Goal: Information Seeking & Learning: Learn about a topic

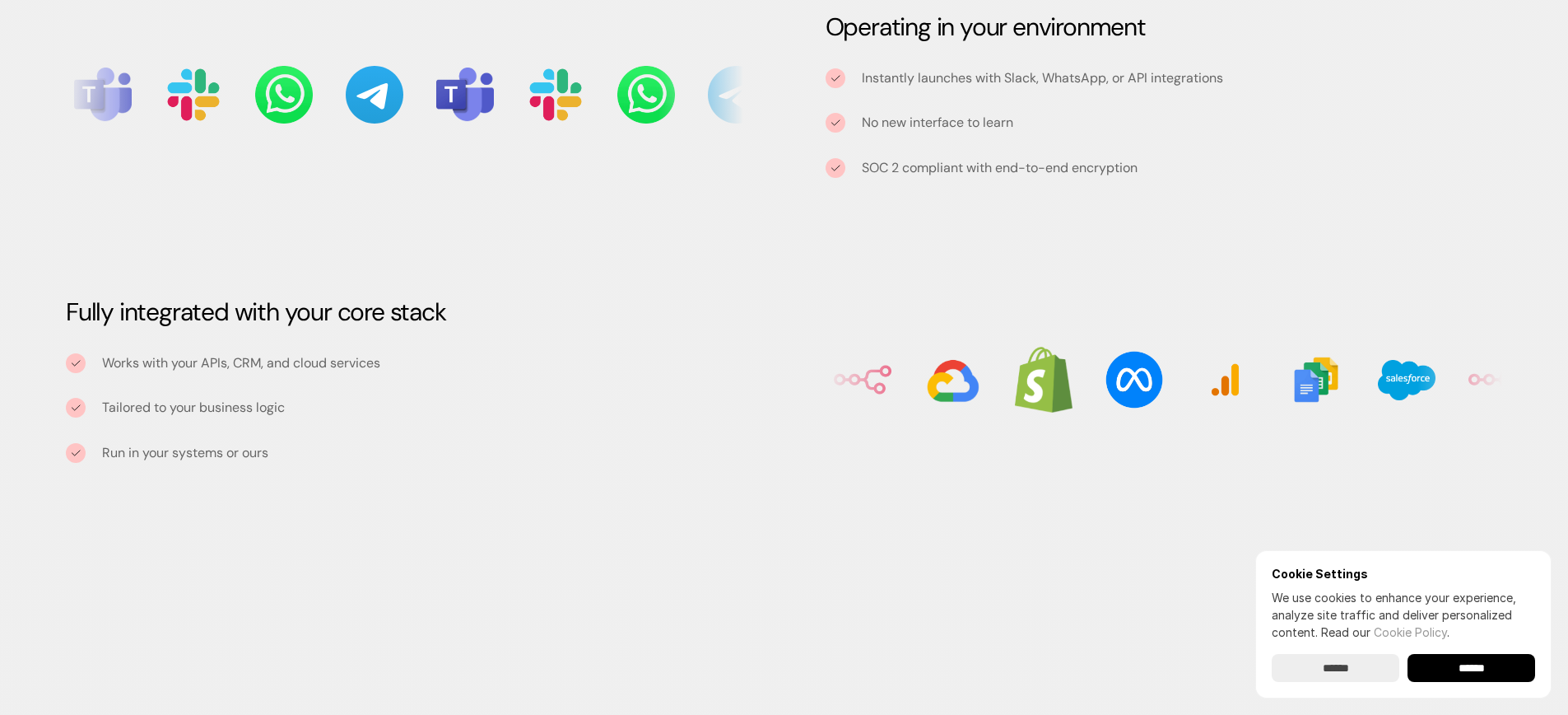
scroll to position [1931, 0]
click at [1456, 669] on input "******" at bounding box center [1471, 668] width 128 height 28
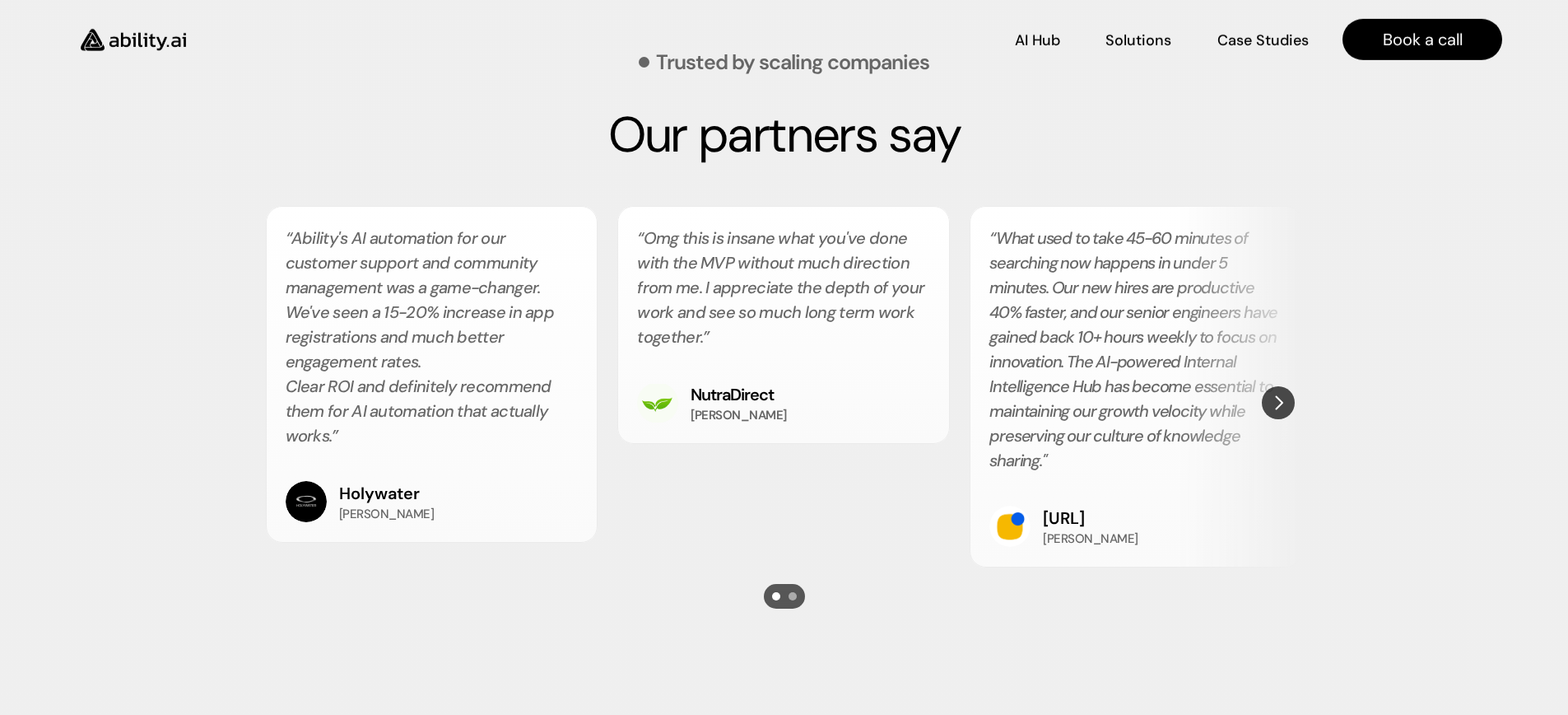
scroll to position [2912, 0]
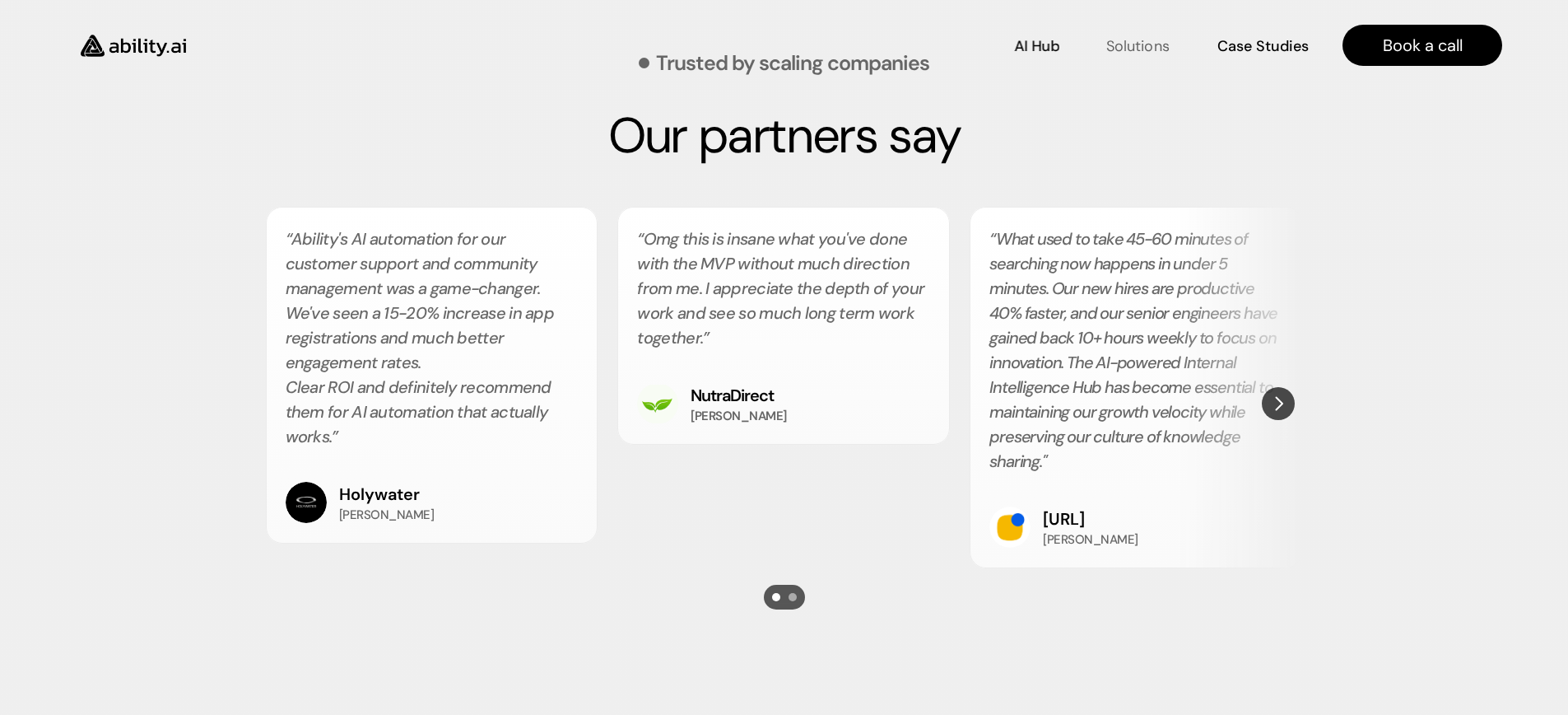
click at [1149, 49] on p "Solutions" at bounding box center [1138, 45] width 63 height 20
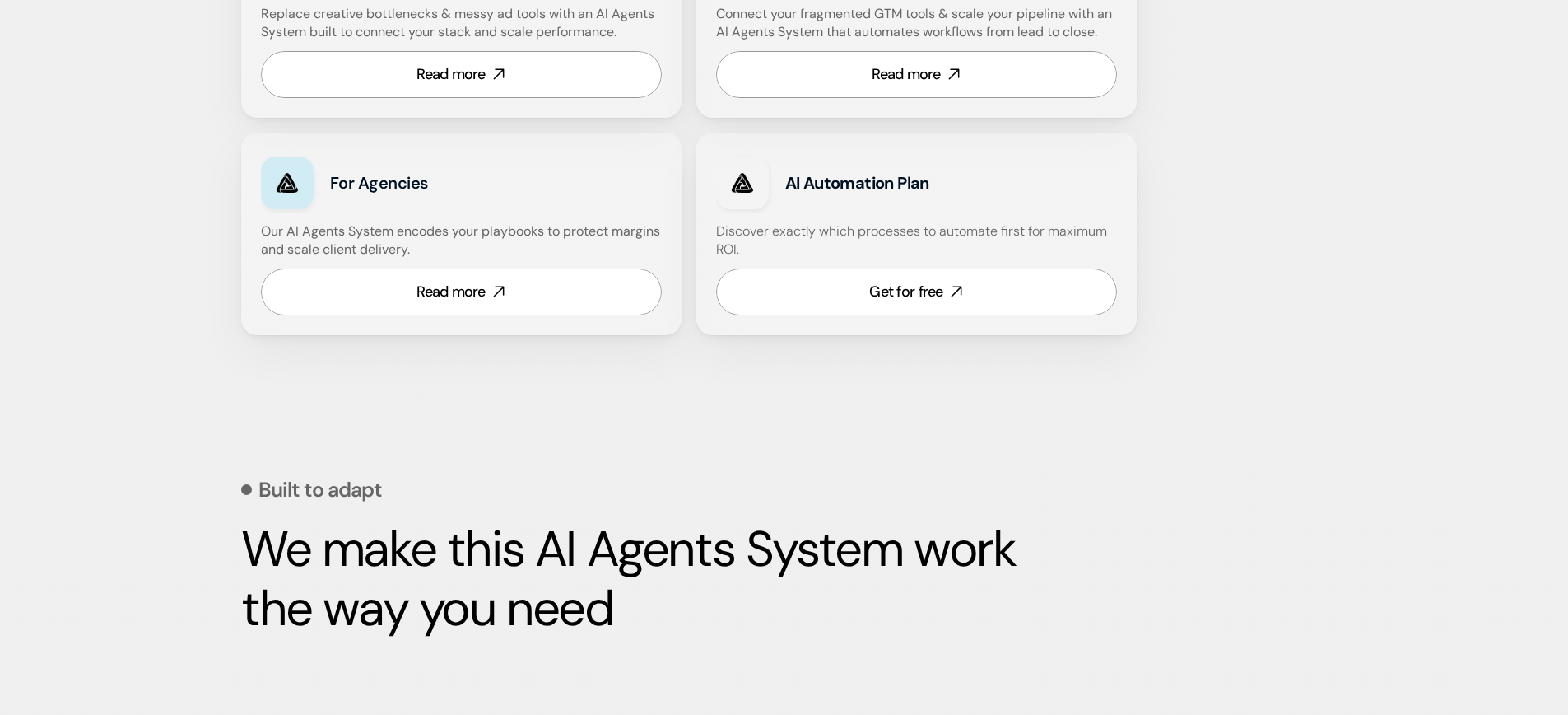
scroll to position [1212, 0]
click at [595, 313] on link "Read more" at bounding box center [461, 290] width 401 height 47
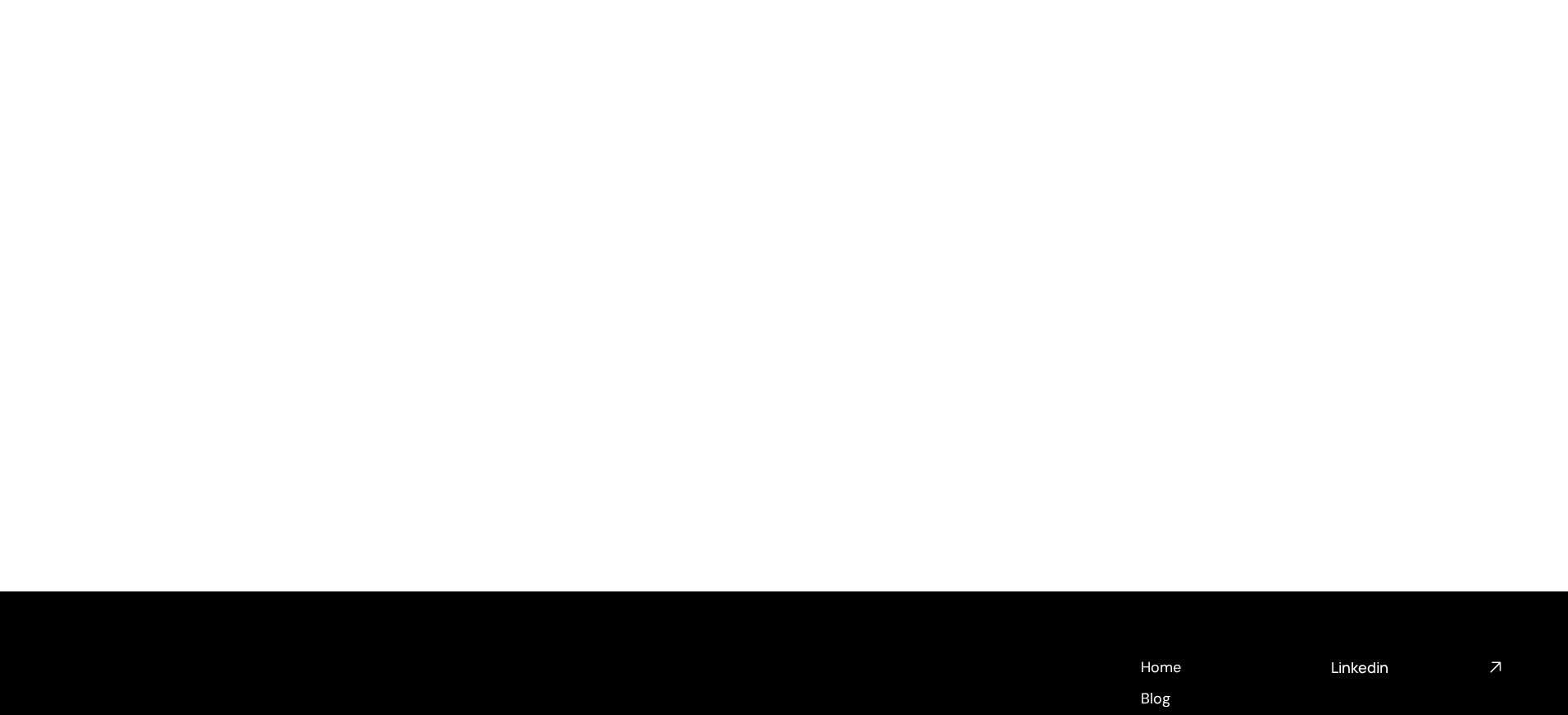
scroll to position [7180, 0]
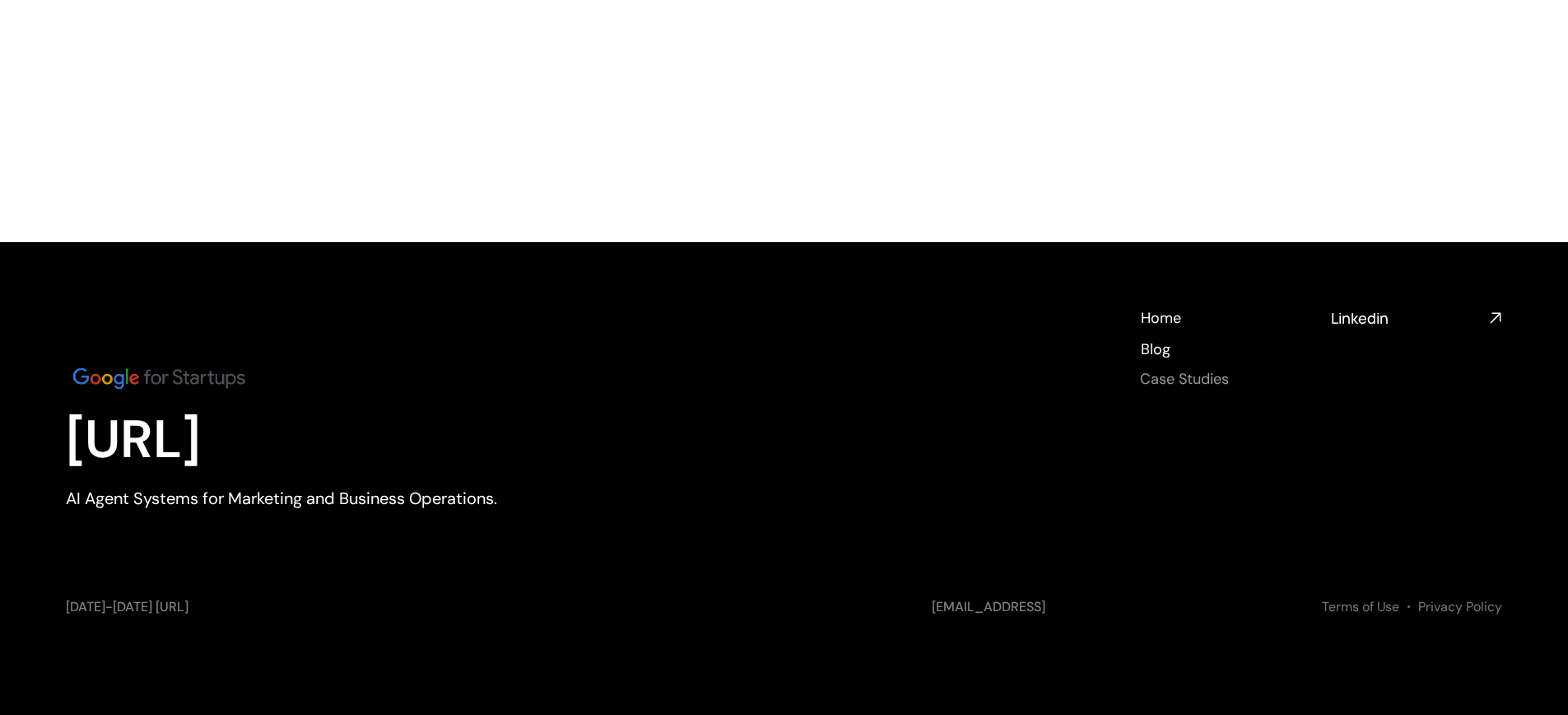
click at [1186, 382] on h4 "Case Studies" at bounding box center [1184, 379] width 89 height 20
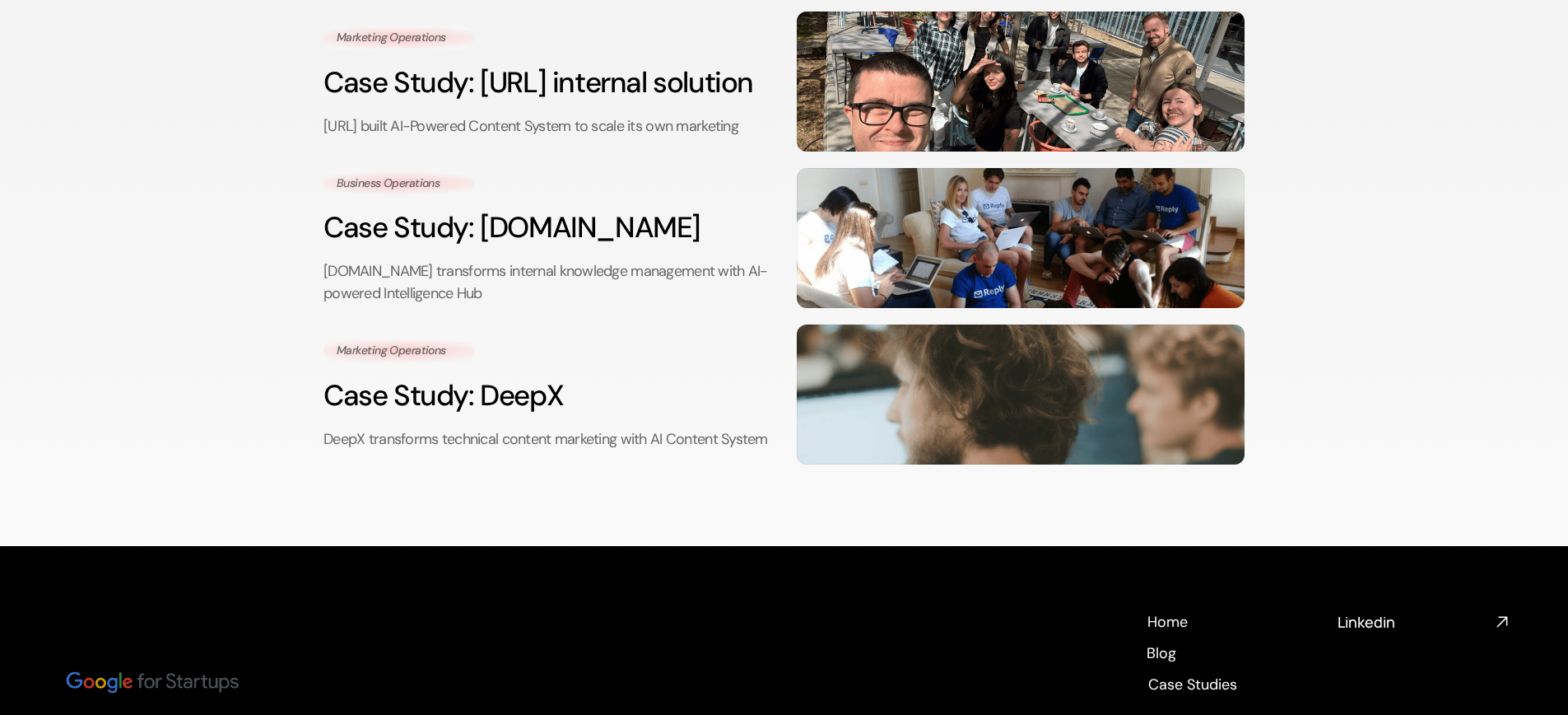
scroll to position [354, 0]
